Goal: Find specific page/section: Find specific page/section

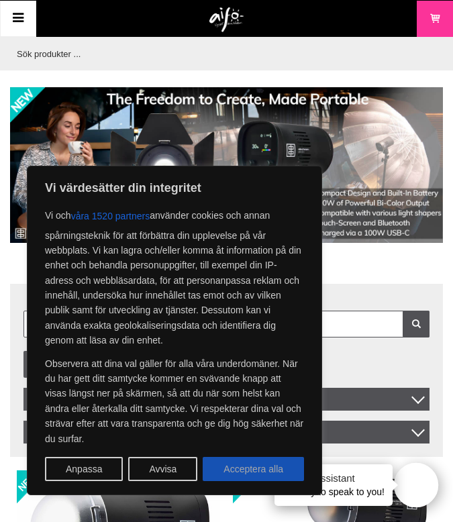
click at [260, 460] on button "Acceptera alla" at bounding box center [253, 469] width 101 height 24
checkbox input "true"
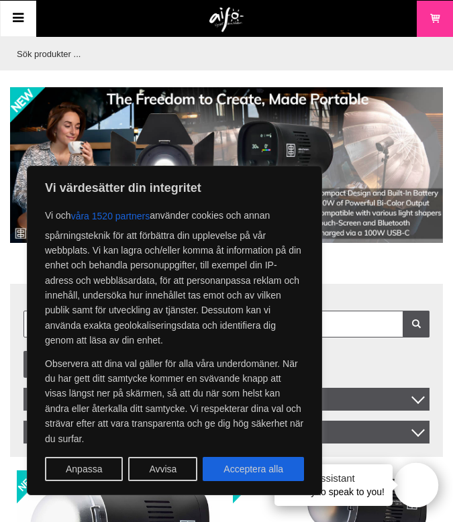
checkbox input "true"
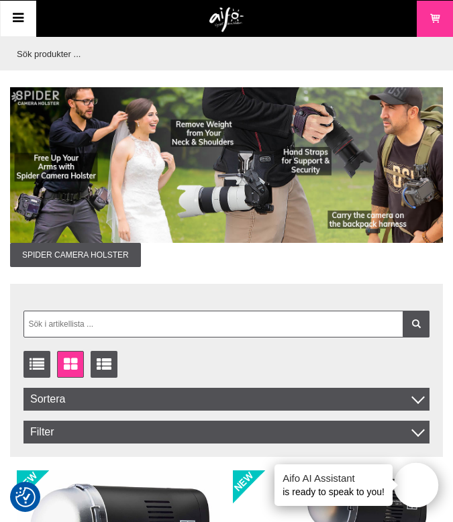
click at [30, 25] on link "Meny" at bounding box center [18, 19] width 36 height 36
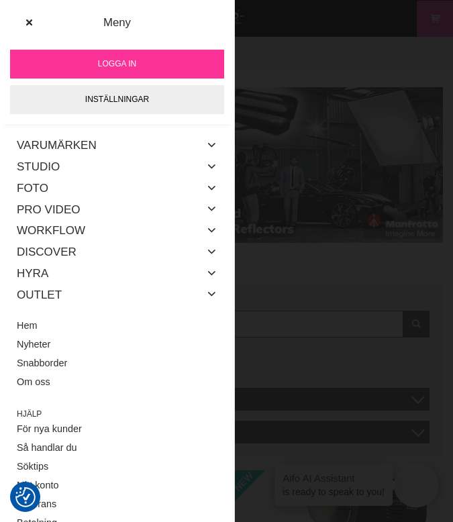
click at [203, 170] on div "Studio" at bounding box center [117, 166] width 201 height 21
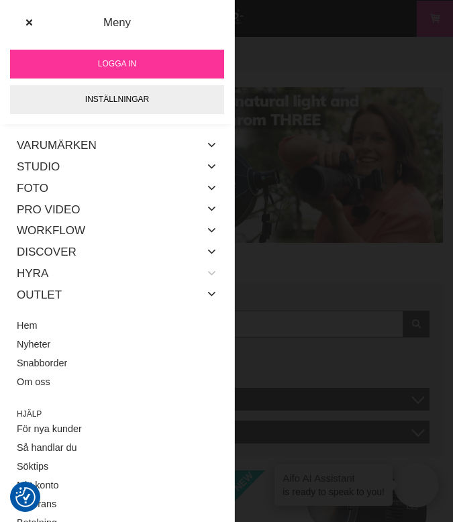
click at [215, 276] on icon at bounding box center [212, 273] width 11 height 17
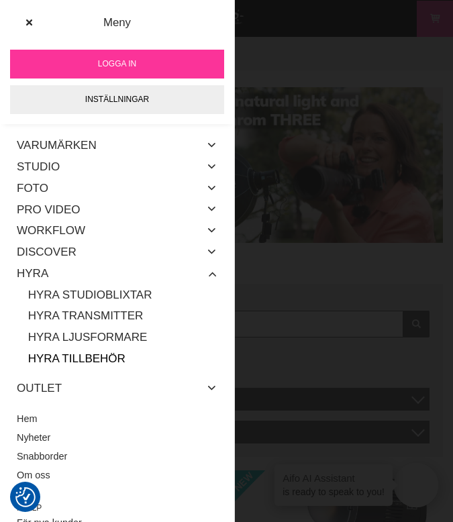
click at [139, 350] on link "Hyra Tillbehör" at bounding box center [122, 358] width 189 height 21
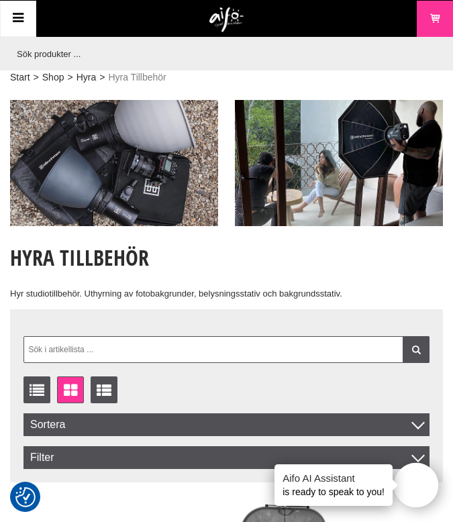
click at [23, 9] on icon at bounding box center [18, 18] width 16 height 19
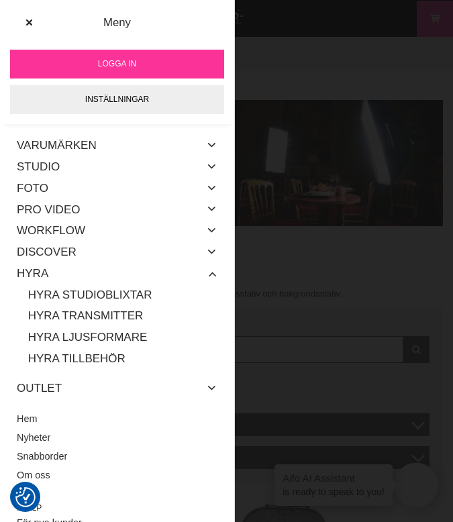
click at [154, 150] on div "Varumärken" at bounding box center [117, 145] width 201 height 21
click at [201, 149] on div "Varumärken" at bounding box center [117, 145] width 201 height 21
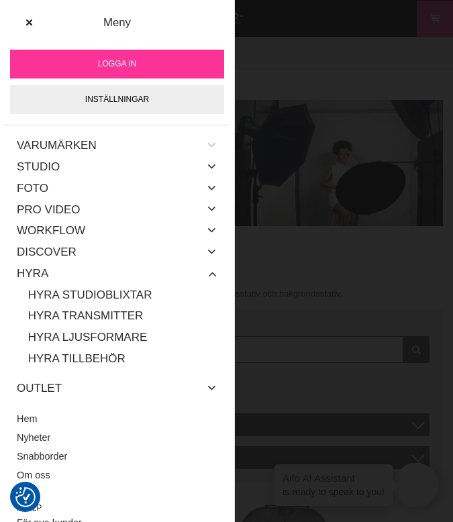
click at [207, 149] on icon at bounding box center [212, 145] width 11 height 17
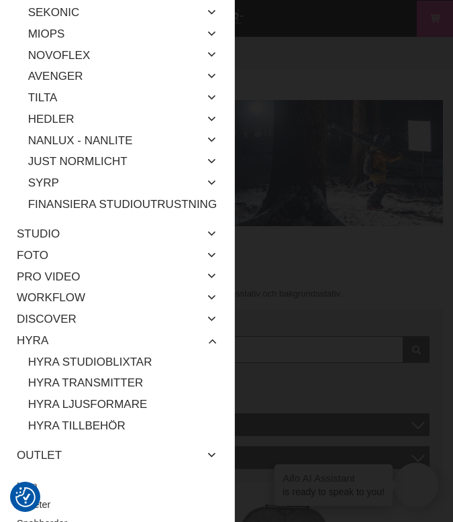
scroll to position [424, 0]
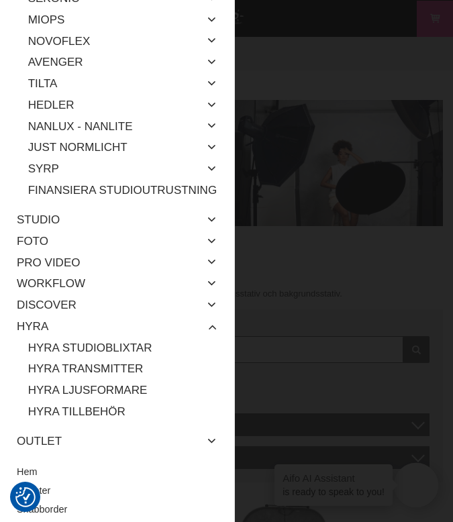
click at [264, 240] on div at bounding box center [226, 261] width 453 height 522
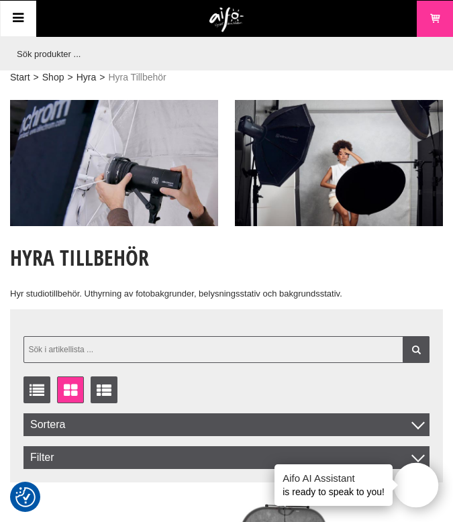
click at [215, 347] on input "text" at bounding box center [226, 349] width 406 height 27
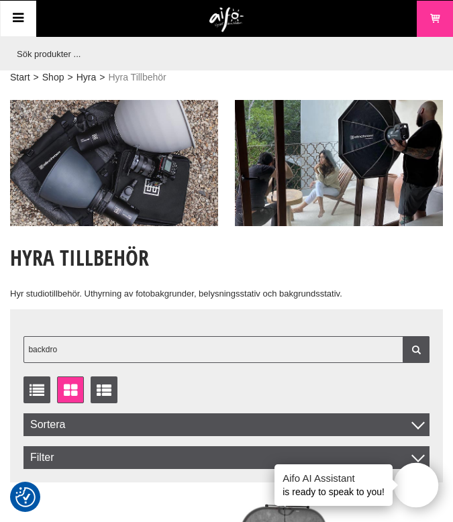
type input "backdrop"
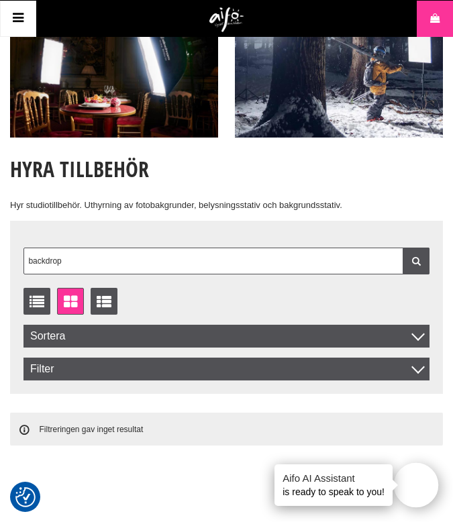
scroll to position [0, 0]
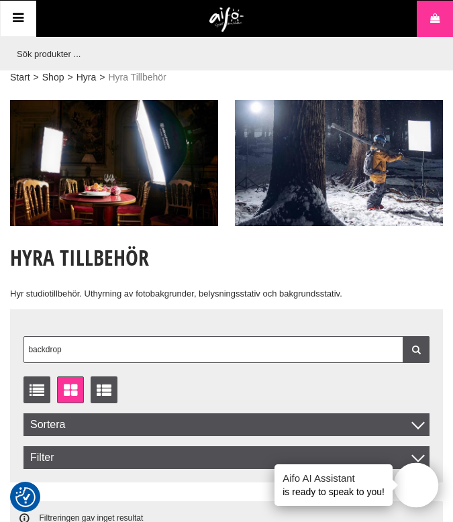
click at [25, 21] on icon at bounding box center [18, 18] width 16 height 19
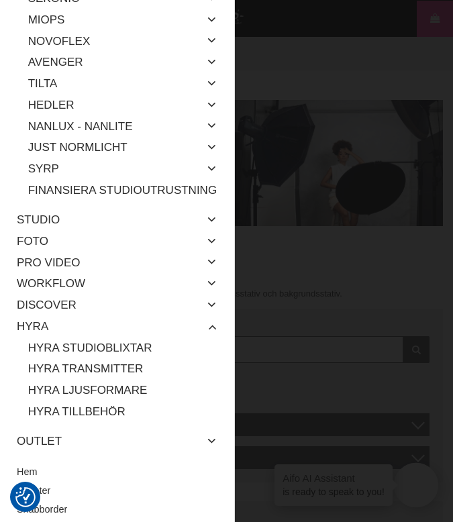
click at [334, 247] on div at bounding box center [226, 261] width 453 height 522
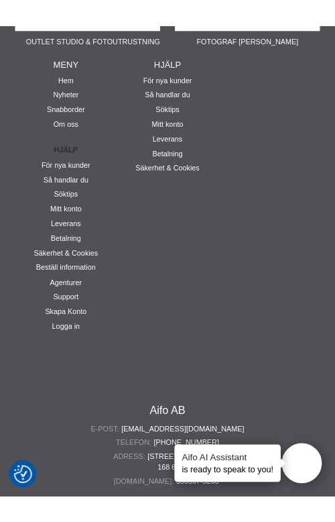
scroll to position [799, 0]
